Goal: Task Accomplishment & Management: Manage account settings

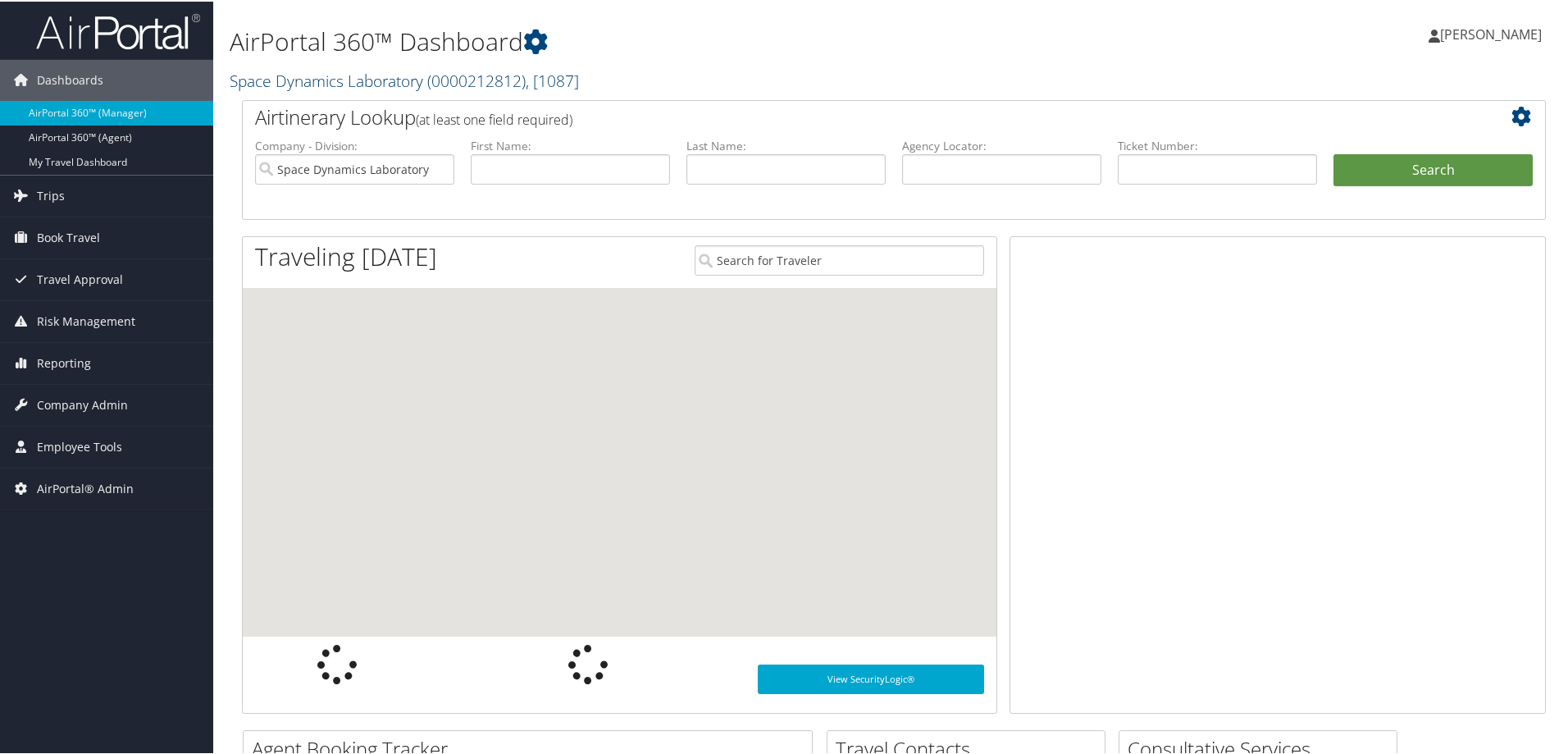
click at [280, 77] on link "Space Dynamics Laboratory ( 0000212812 ) , [ 1087 ]" at bounding box center [404, 79] width 350 height 23
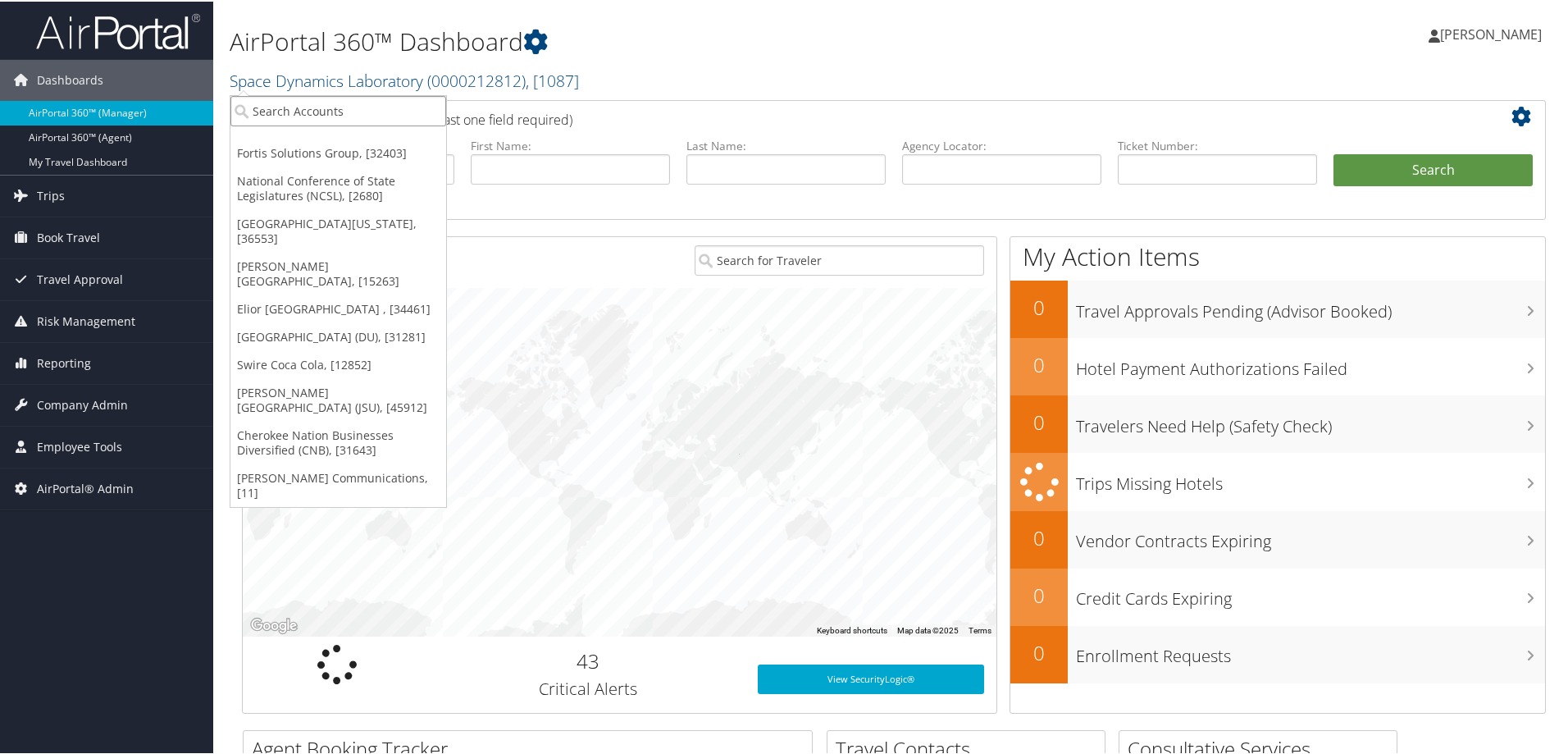
click at [274, 104] on input "search" at bounding box center [338, 109] width 216 height 30
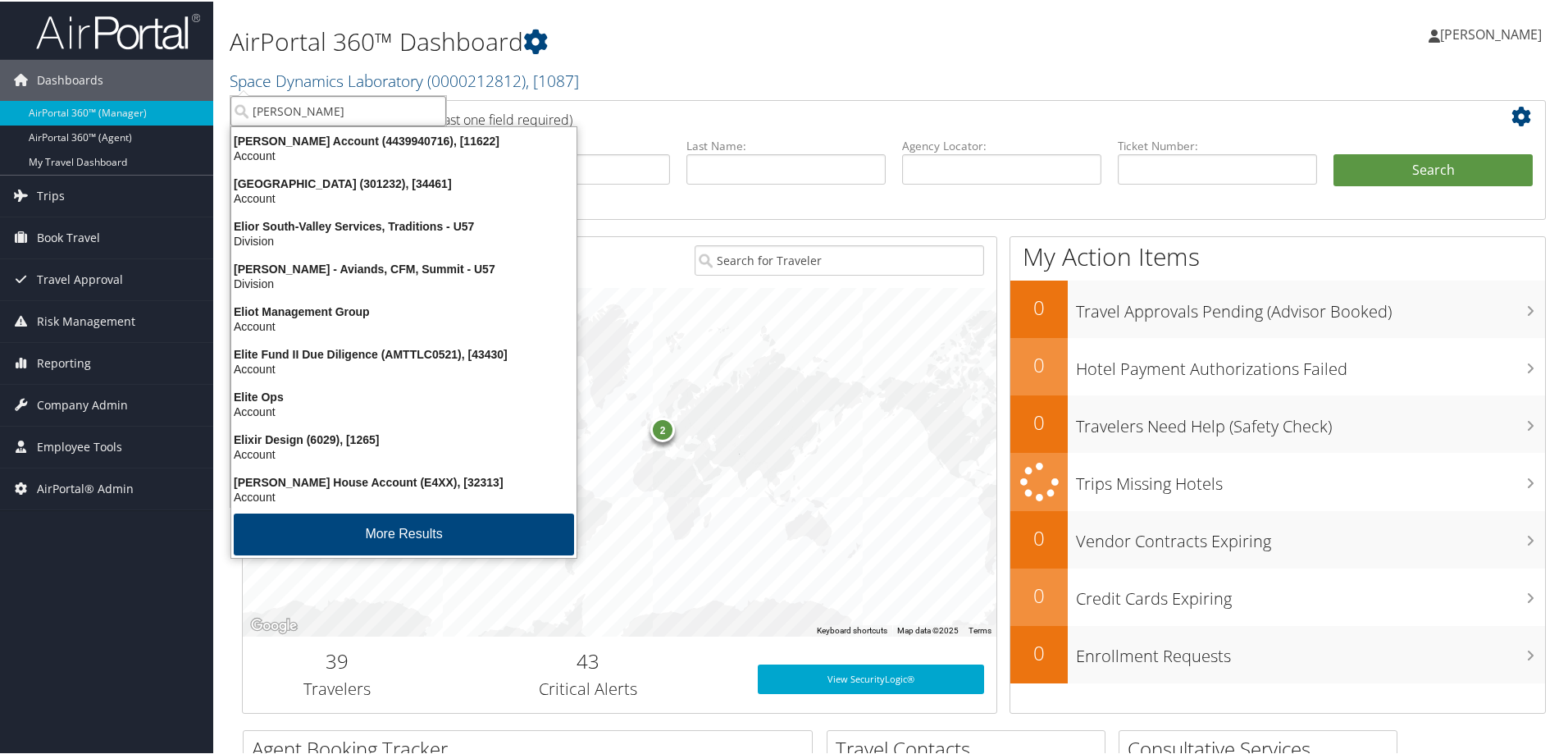
type input "elior"
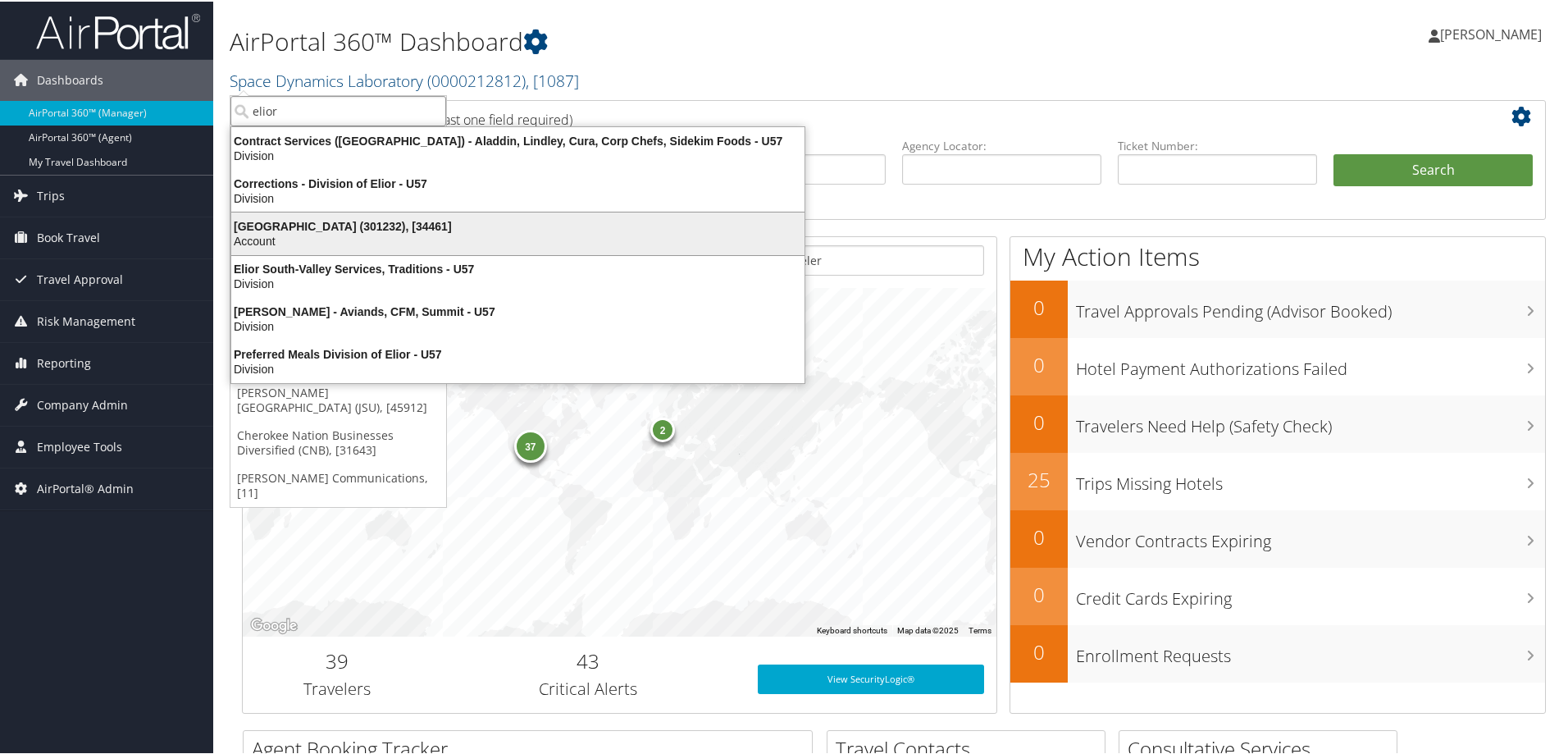
click at [294, 219] on div "[GEOGRAPHIC_DATA] (301232), [34461]" at bounding box center [518, 225] width 593 height 15
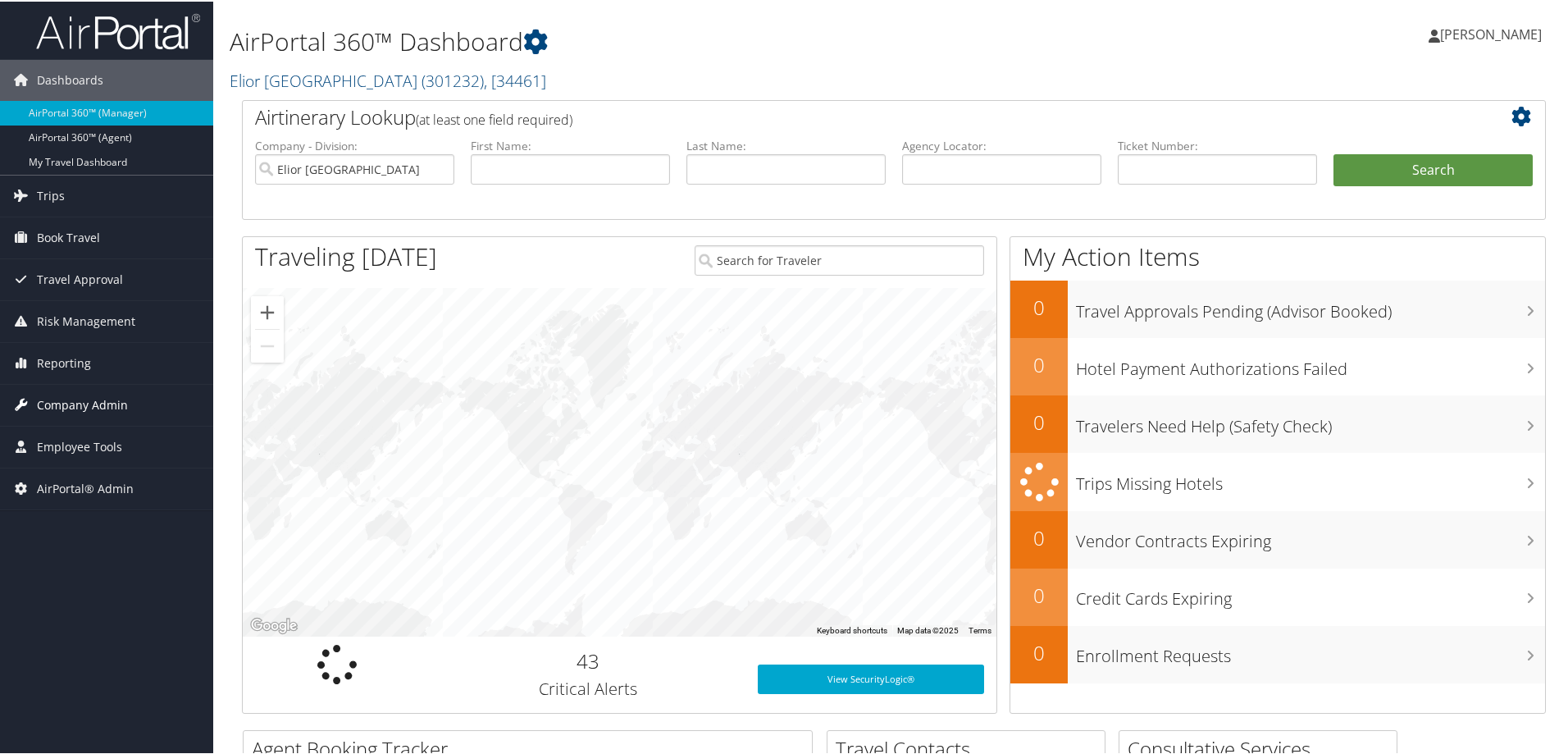
click at [108, 396] on span "Company Admin" at bounding box center [82, 403] width 91 height 41
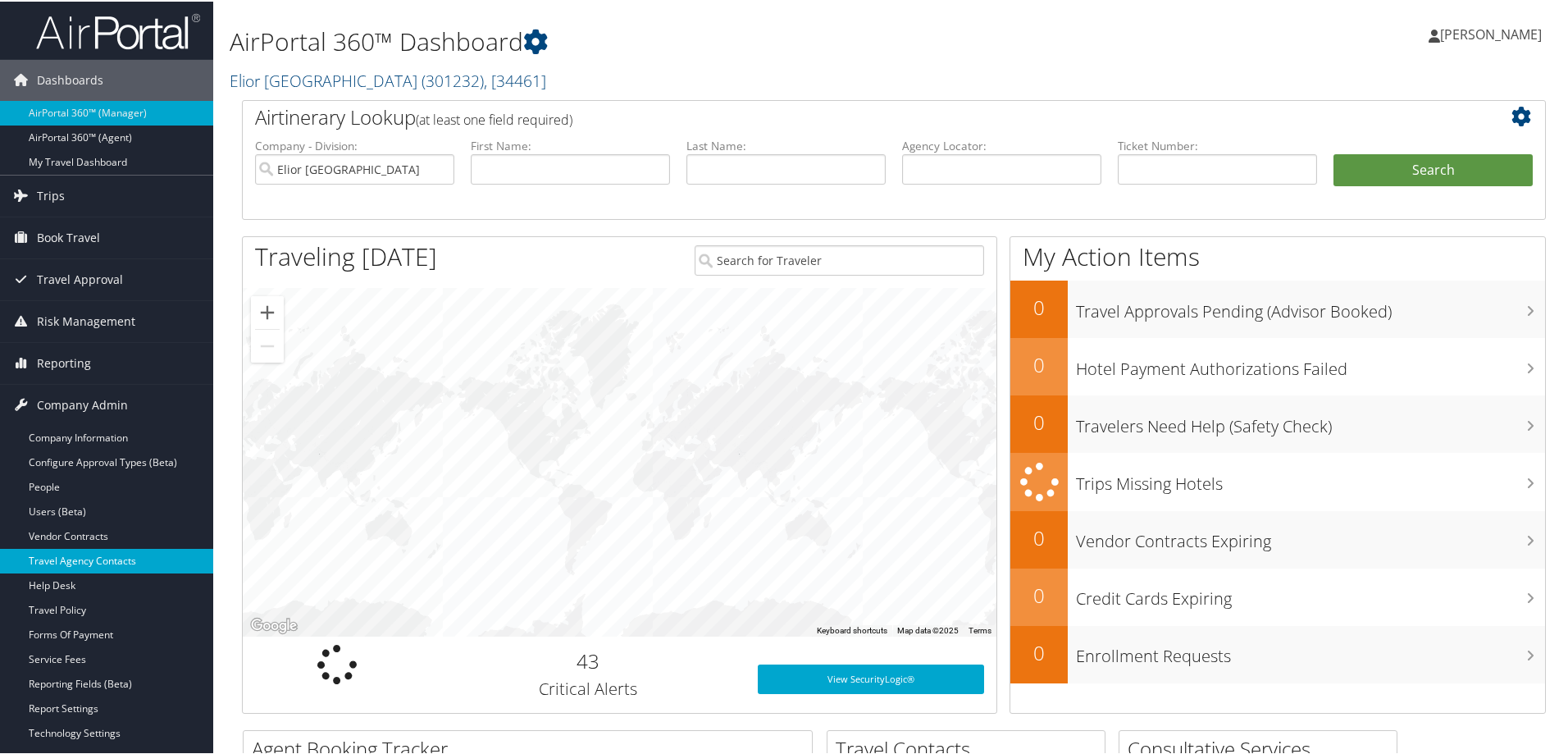
click at [151, 565] on link "Travel Agency Contacts" at bounding box center [107, 560] width 213 height 24
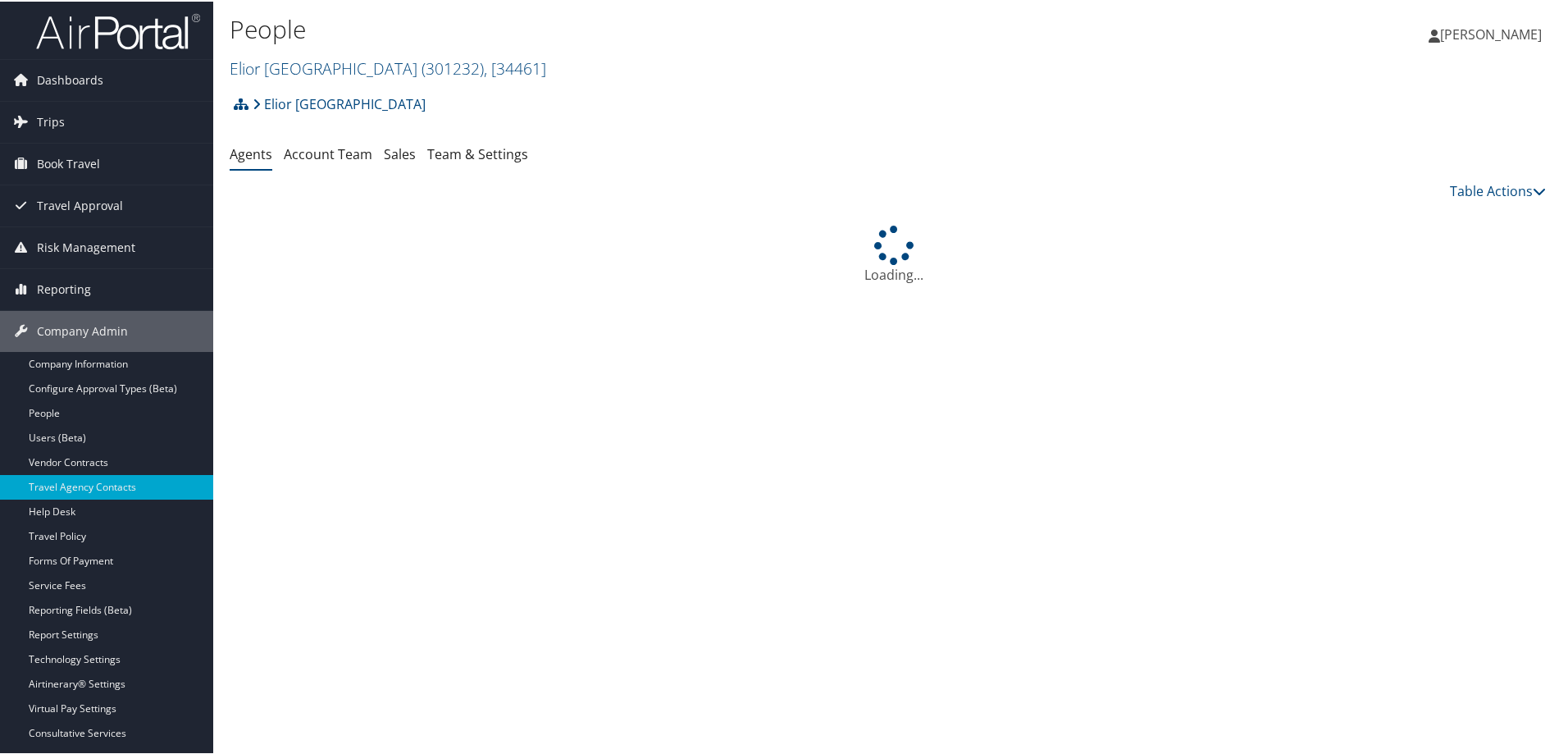
click at [529, 146] on ul "Agents Account Team Sales Team & Settings" at bounding box center [894, 154] width 1329 height 30
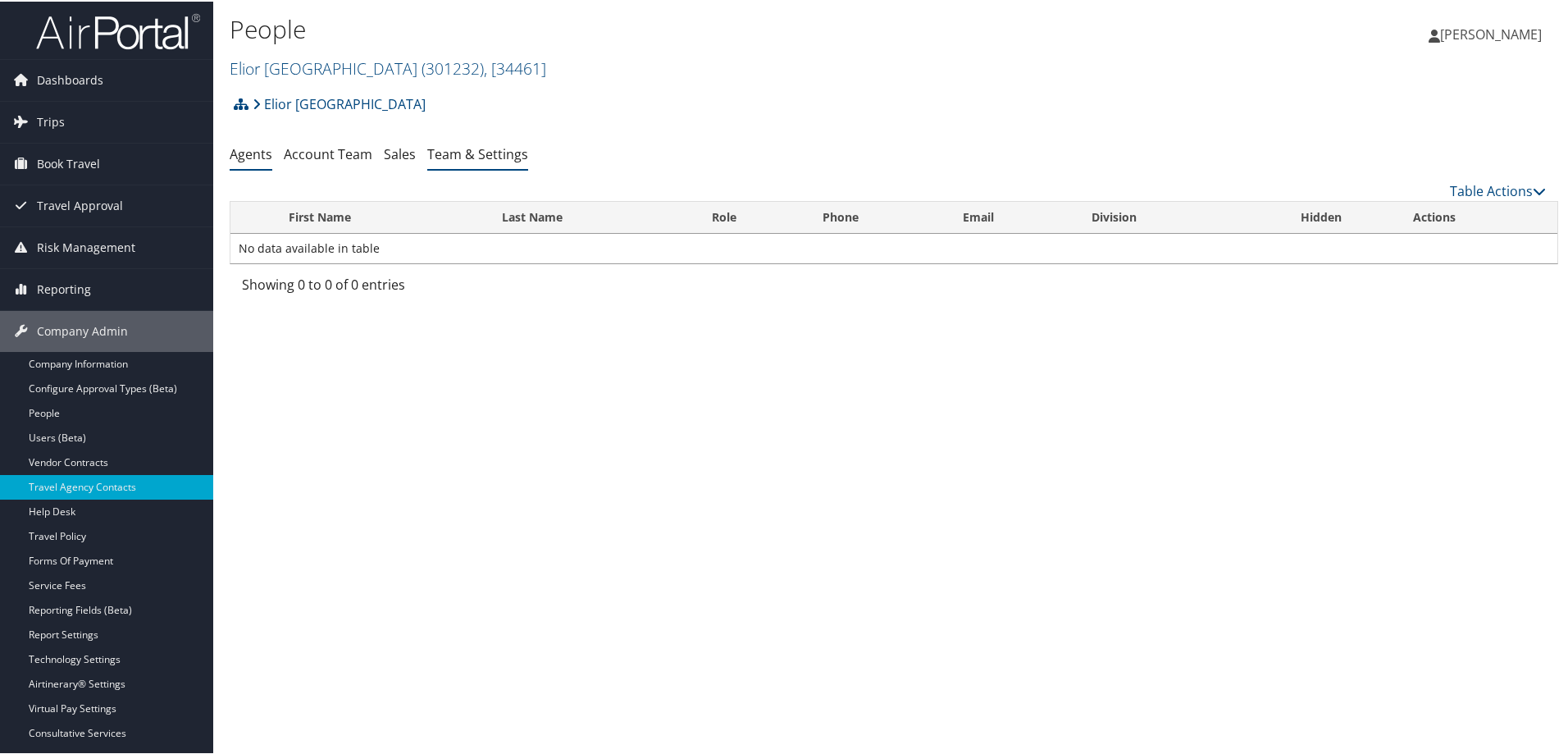
click at [501, 148] on link "Team & Settings" at bounding box center [478, 152] width 101 height 18
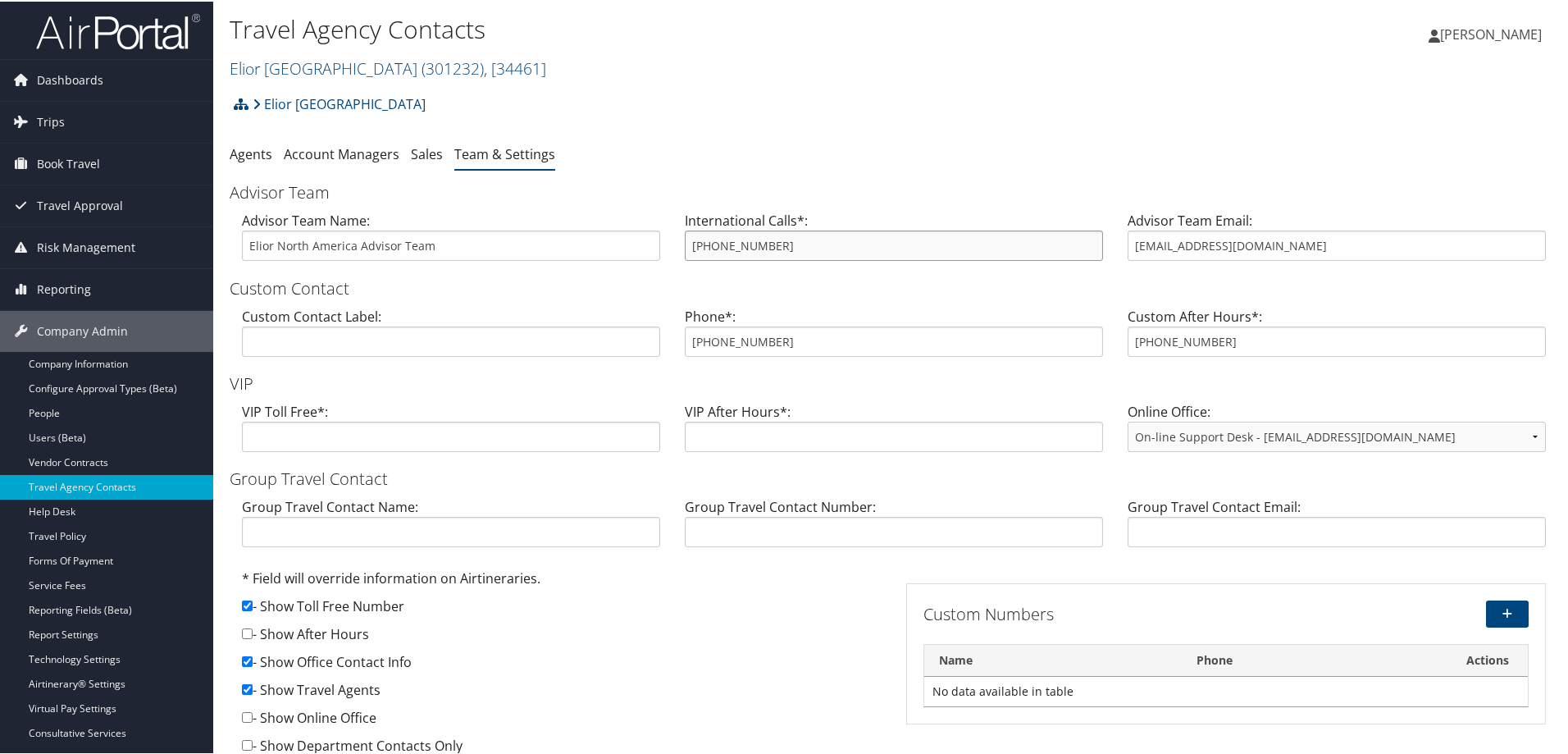
drag, startPoint x: 825, startPoint y: 259, endPoint x: 657, endPoint y: 254, distance: 168.1
click at [657, 254] on div "Advisor Team Name: Elior North America Advisor Team International Calls*: 800-6…" at bounding box center [894, 240] width 1329 height 63
